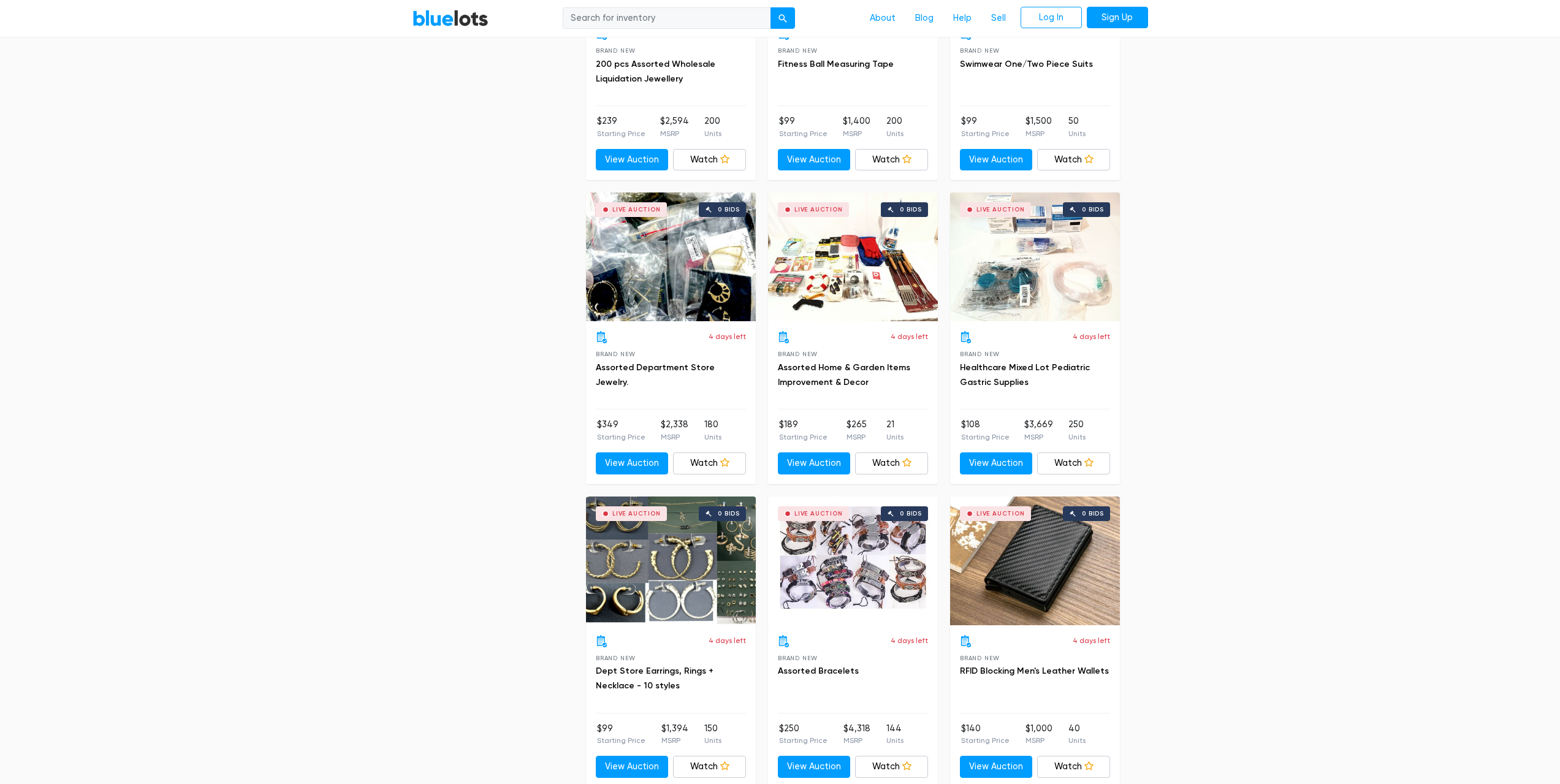
scroll to position [2697, 0]
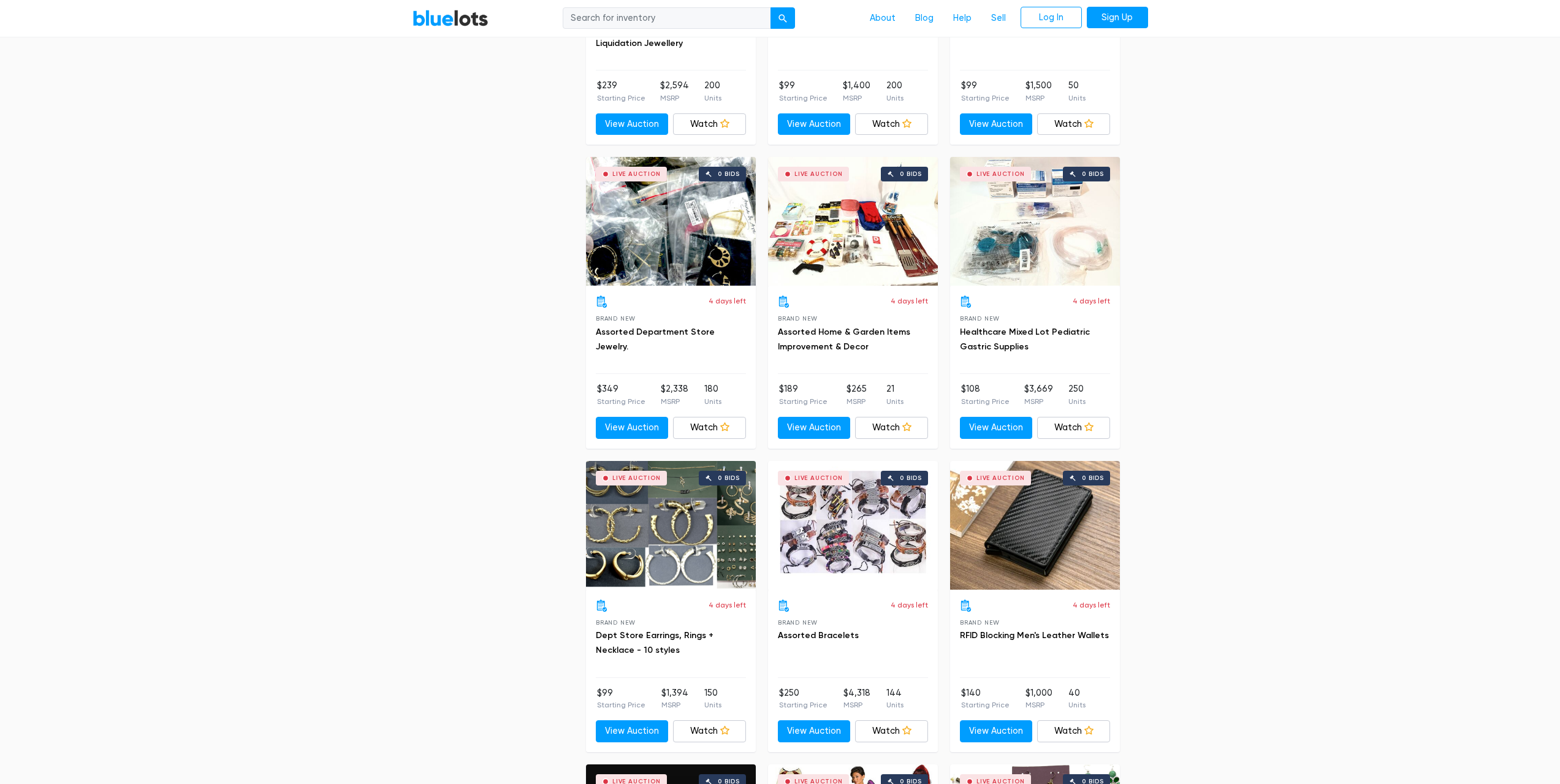
click at [1043, 545] on div "Live Auction 0 bids" at bounding box center [1035, 525] width 170 height 129
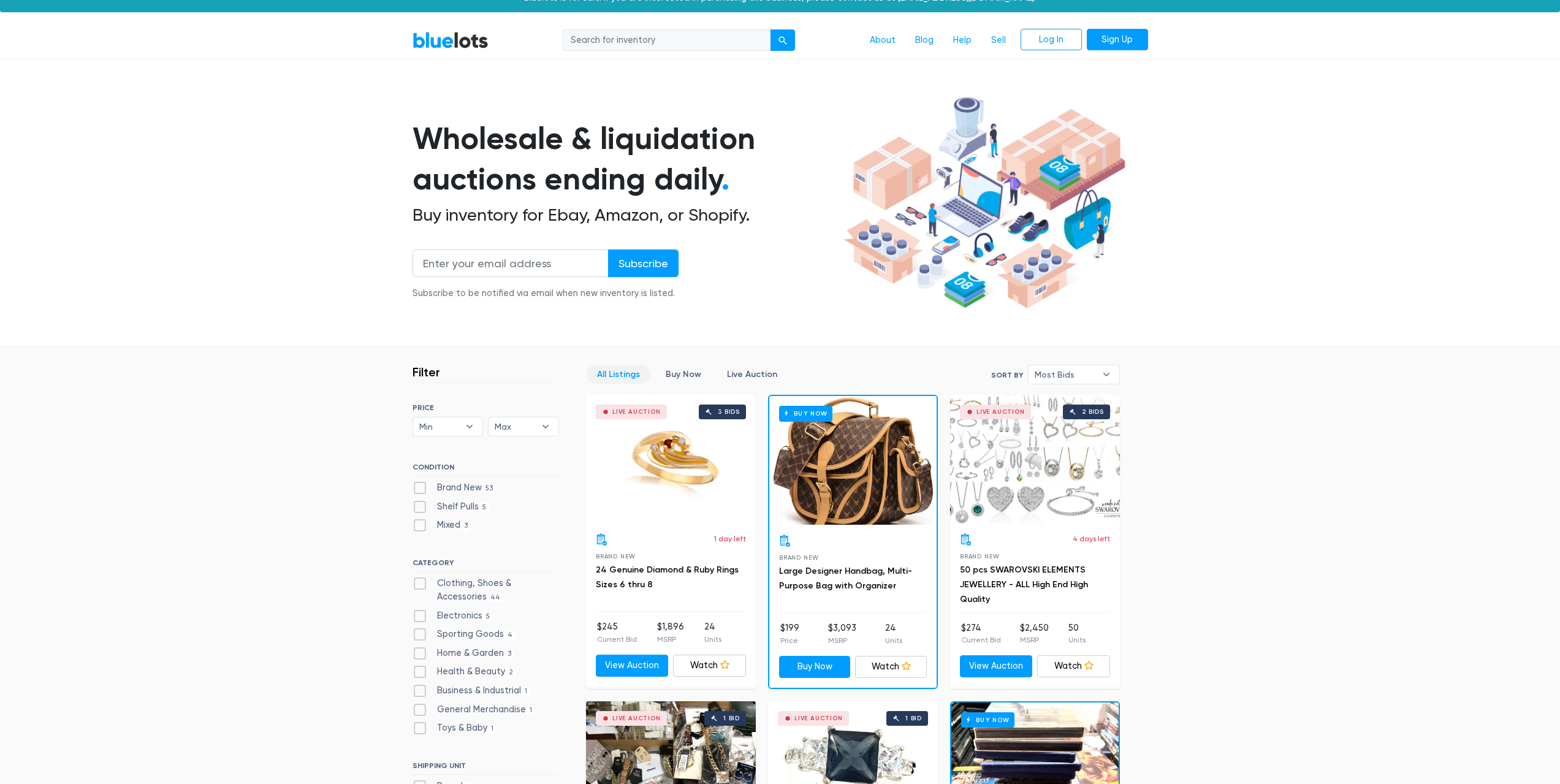
scroll to position [0, 0]
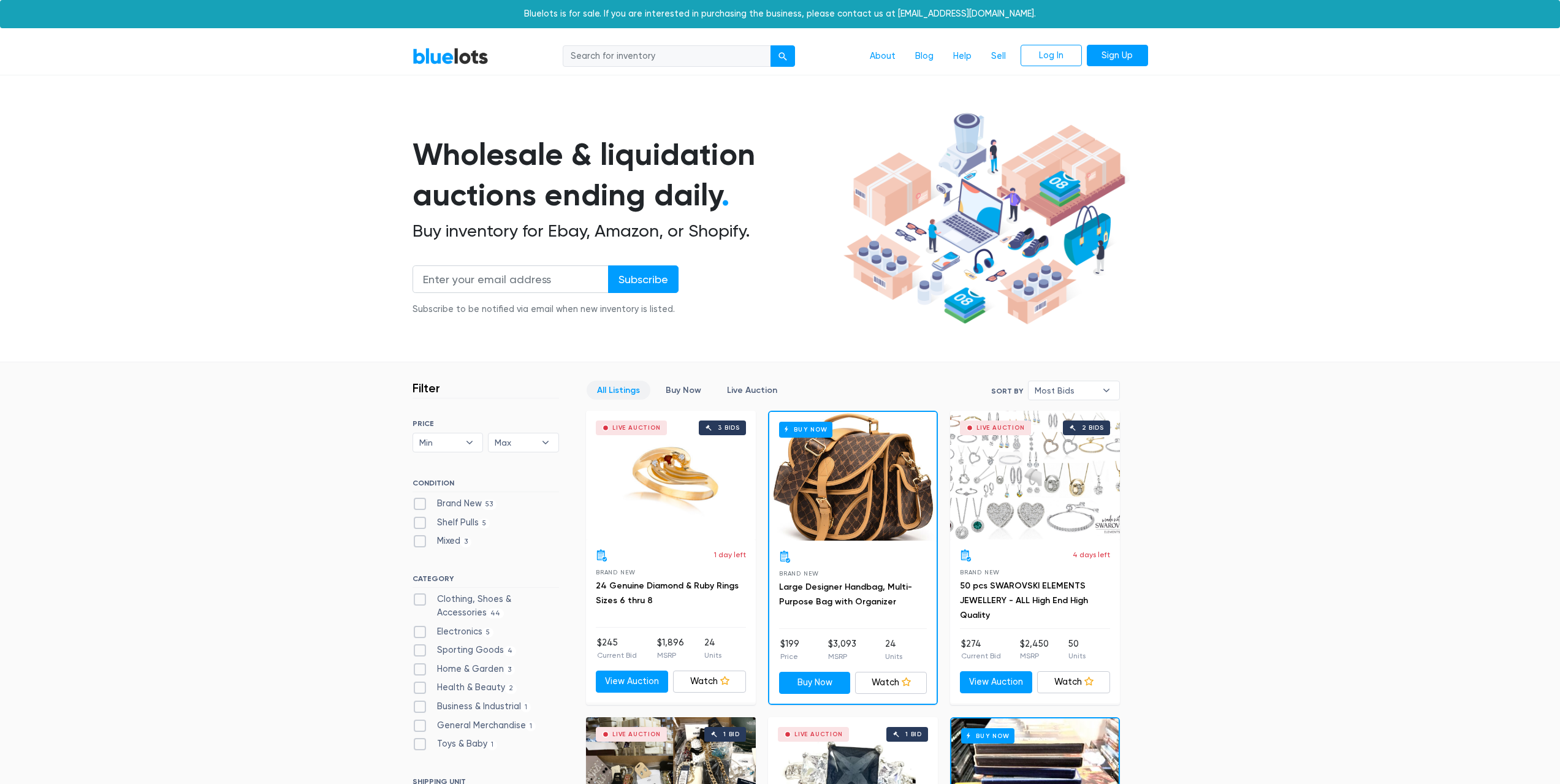
click at [423, 632] on label "Electronics 5" at bounding box center [453, 632] width 82 height 13
click at [421, 632] on input "Electronics 5" at bounding box center [416, 630] width 8 height 8
checkbox input "true"
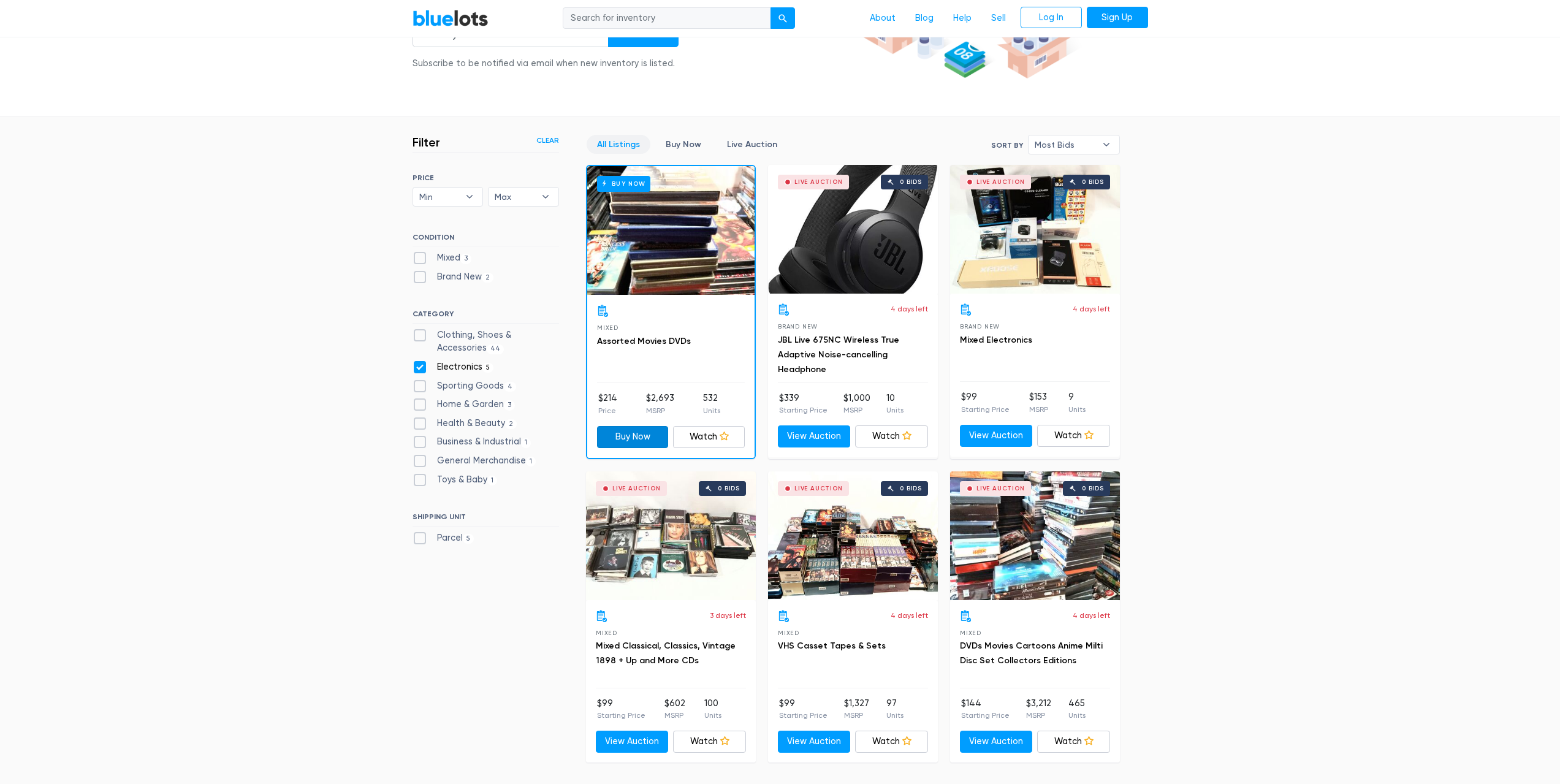
scroll to position [146, 0]
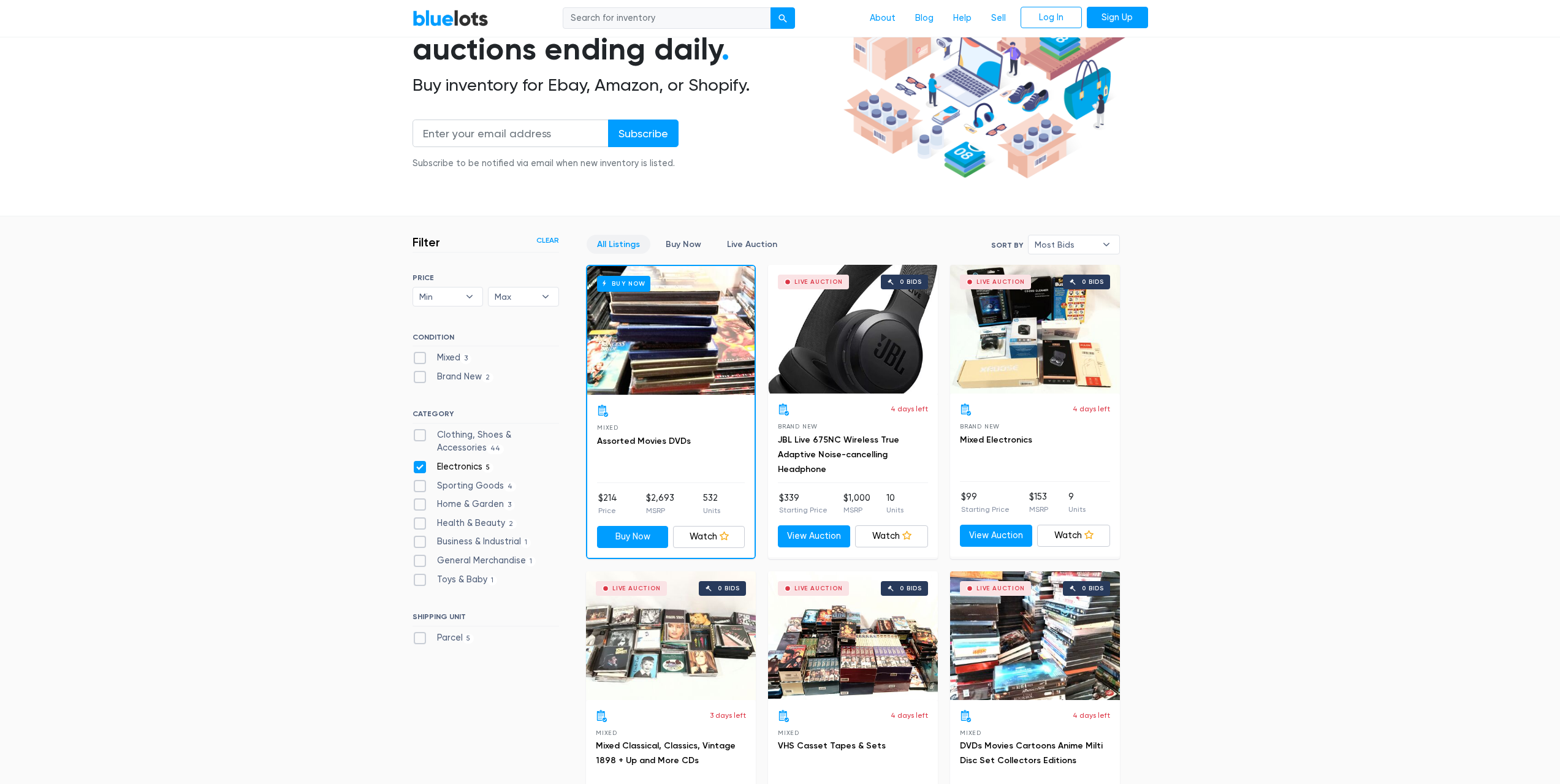
click at [422, 581] on label "Toys & Baby [DEMOGRAPHIC_DATA]" at bounding box center [454, 580] width 85 height 13
click at [421, 581] on Baby"] "Toys & Baby 1" at bounding box center [416, 577] width 8 height 8
checkbox Baby"] "true"
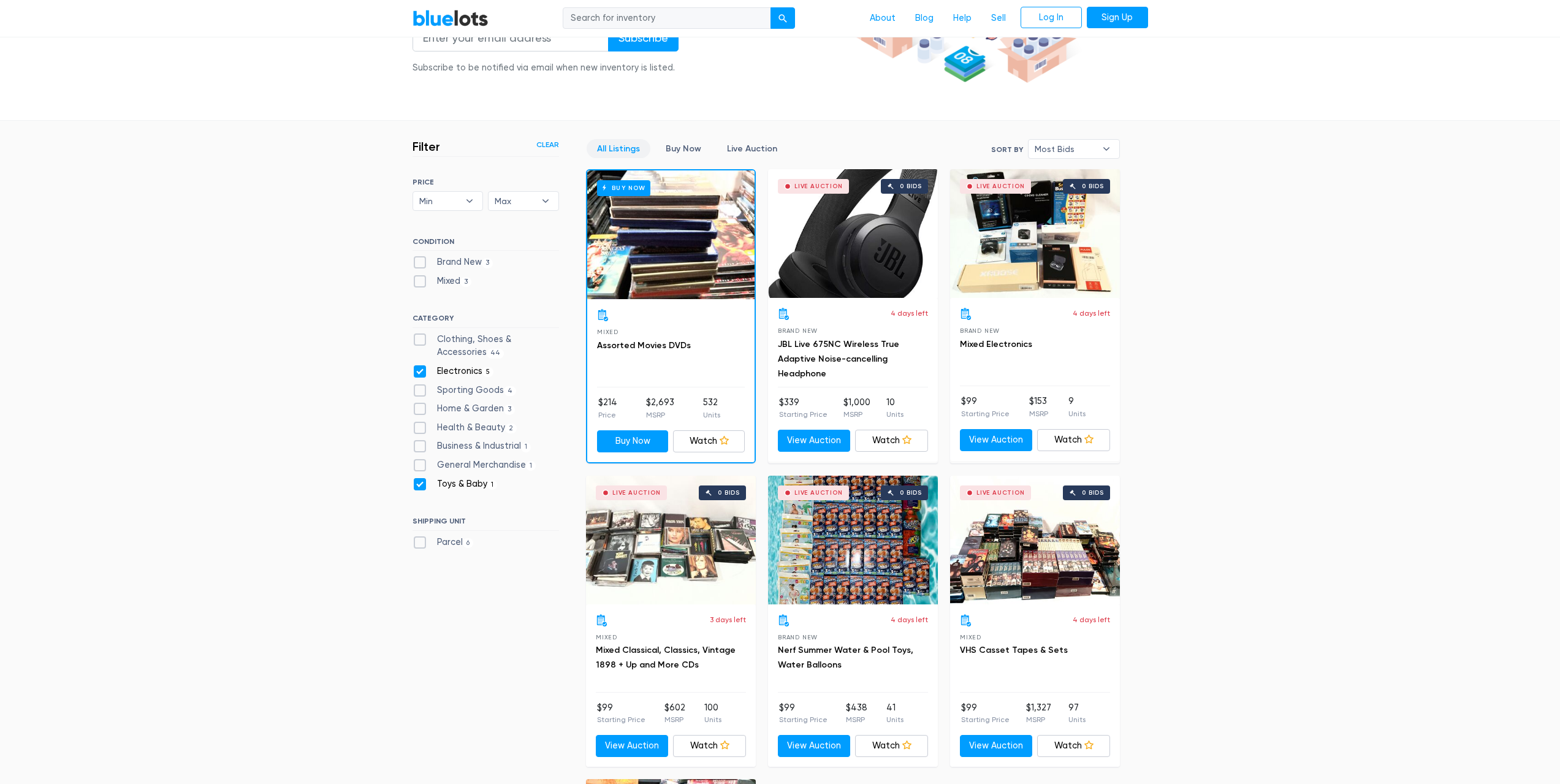
scroll to position [207, 0]
